Goal: Navigation & Orientation: Find specific page/section

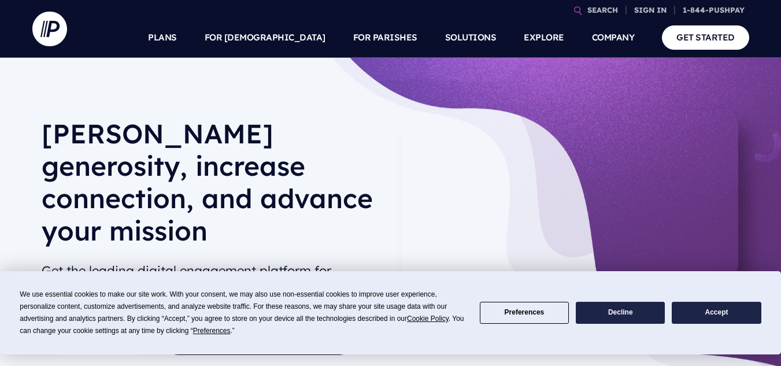
click at [727, 318] on button "Accept" at bounding box center [715, 313] width 89 height 23
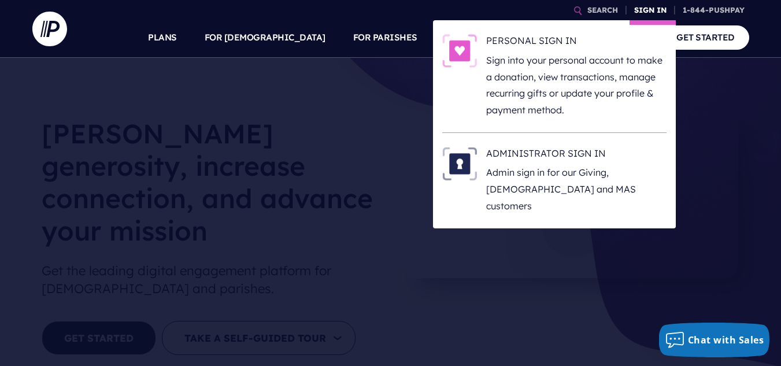
click at [658, 10] on link "SIGN IN" at bounding box center [650, 10] width 42 height 20
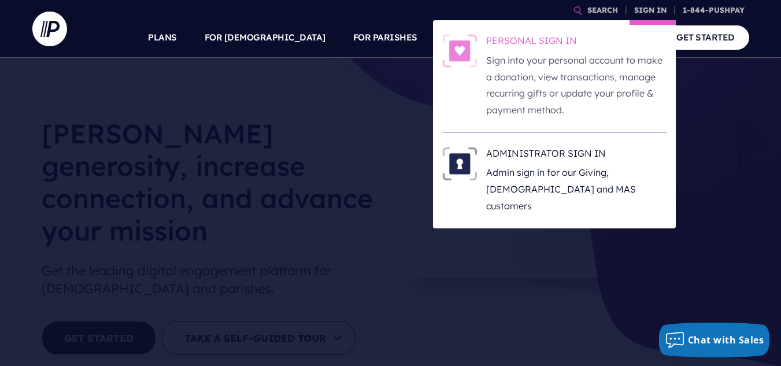
click at [470, 46] on img at bounding box center [459, 51] width 35 height 34
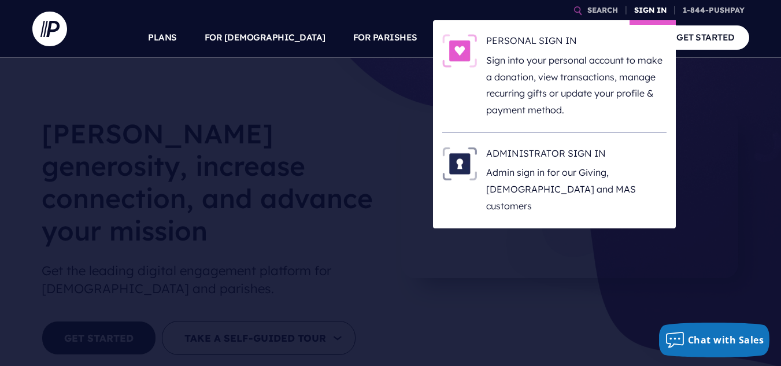
click at [649, 7] on link "SIGN IN" at bounding box center [650, 10] width 42 height 20
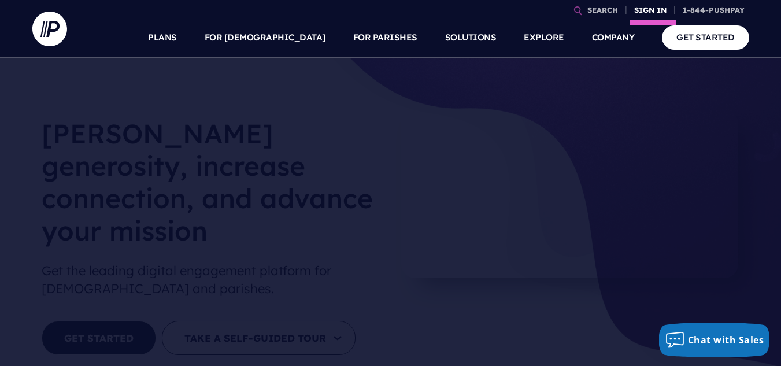
click at [650, 12] on link "SIGN IN" at bounding box center [650, 10] width 42 height 20
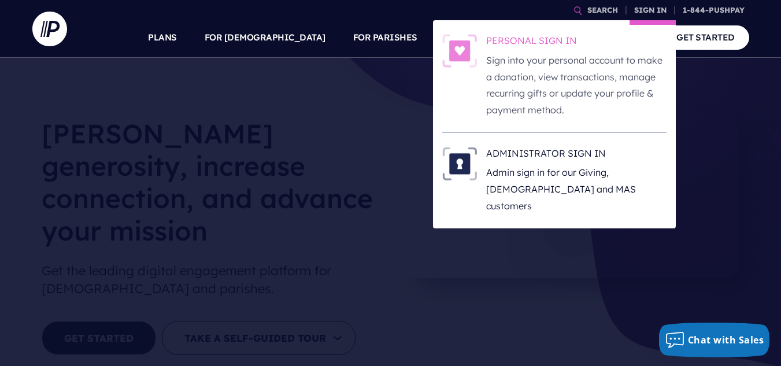
click at [558, 38] on h6 "PERSONAL SIGN IN" at bounding box center [576, 42] width 180 height 17
